Goal: Information Seeking & Learning: Learn about a topic

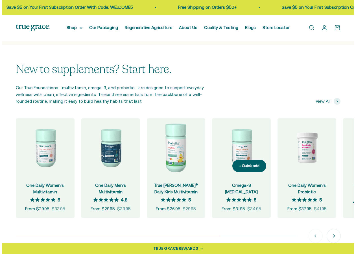
scroll to position [452, 0]
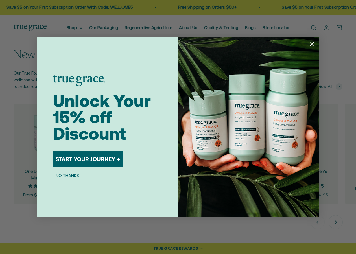
click at [311, 44] on circle "Close dialog" at bounding box center [311, 43] width 9 height 9
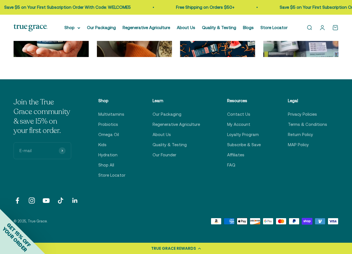
scroll to position [1694, 0]
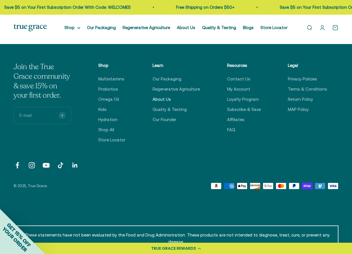
click at [168, 103] on link "About Us" at bounding box center [161, 99] width 18 height 7
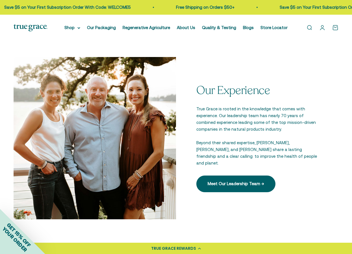
scroll to position [649, 0]
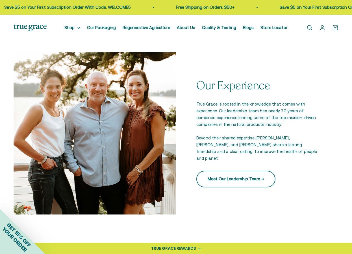
click at [234, 175] on link "Meet Our Leadership Team →" at bounding box center [235, 179] width 79 height 16
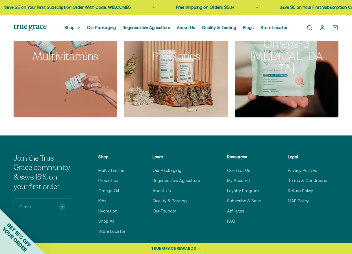
scroll to position [887, 0]
